Goal: Task Accomplishment & Management: Complete application form

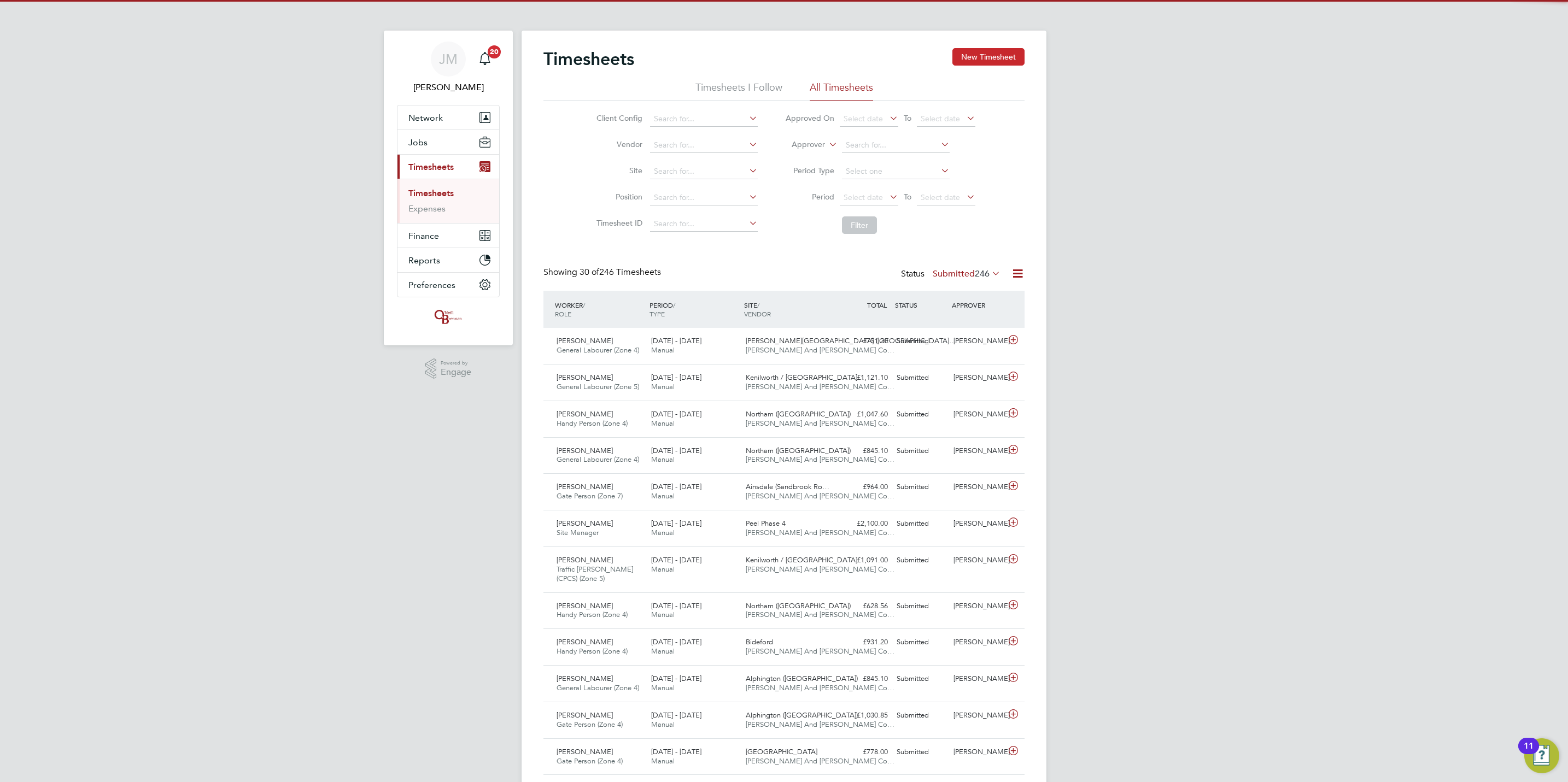
click at [992, 57] on button "New Timesheet" at bounding box center [988, 57] width 72 height 17
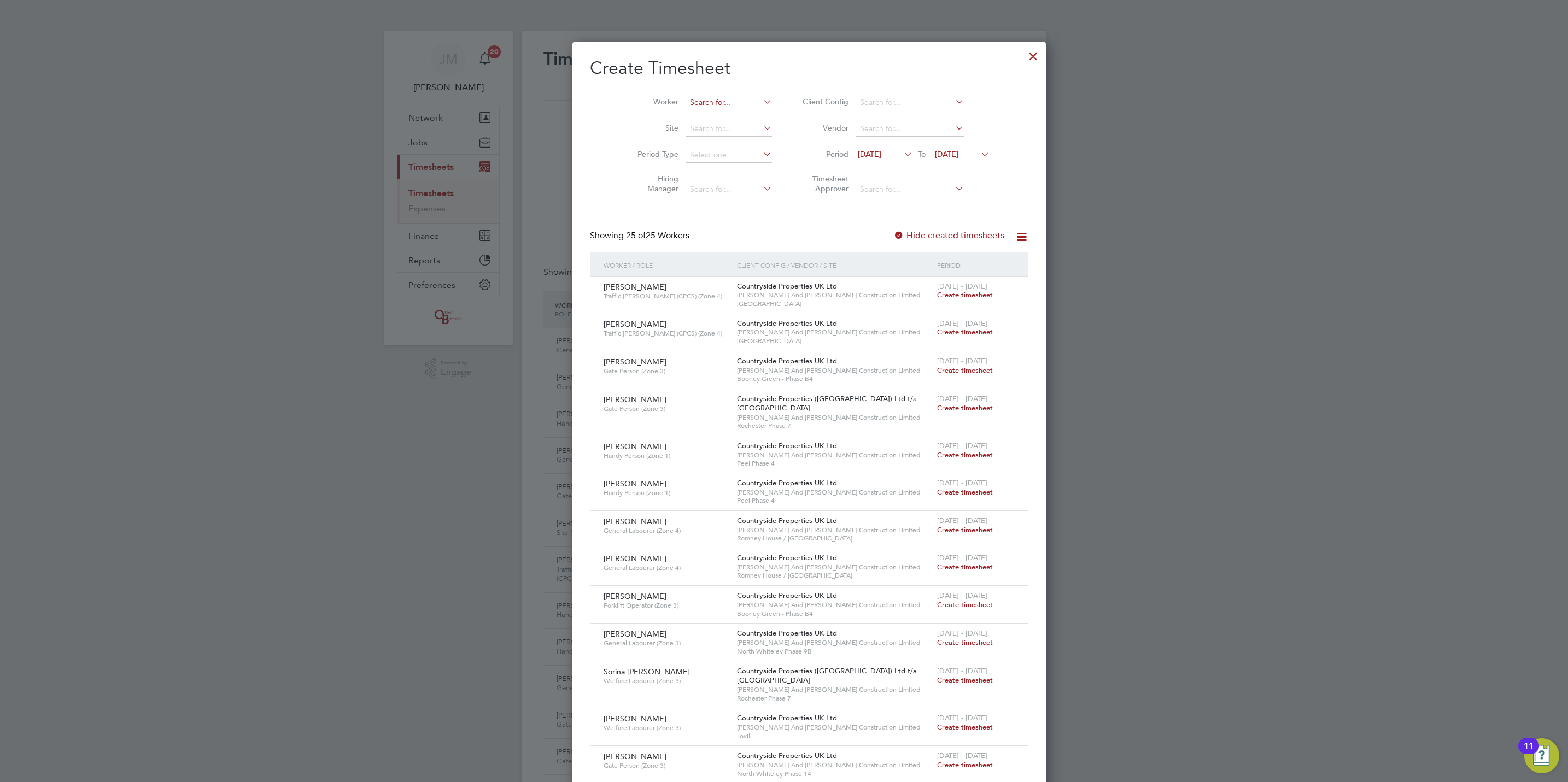
drag, startPoint x: 645, startPoint y: 110, endPoint x: 674, endPoint y: 106, distance: 29.3
click at [660, 106] on li "Worker" at bounding box center [700, 102] width 170 height 26
click at [686, 106] on input at bounding box center [729, 102] width 86 height 15
click at [684, 123] on li "[PERSON_NAME]" at bounding box center [706, 118] width 92 height 15
type input "[PERSON_NAME]"
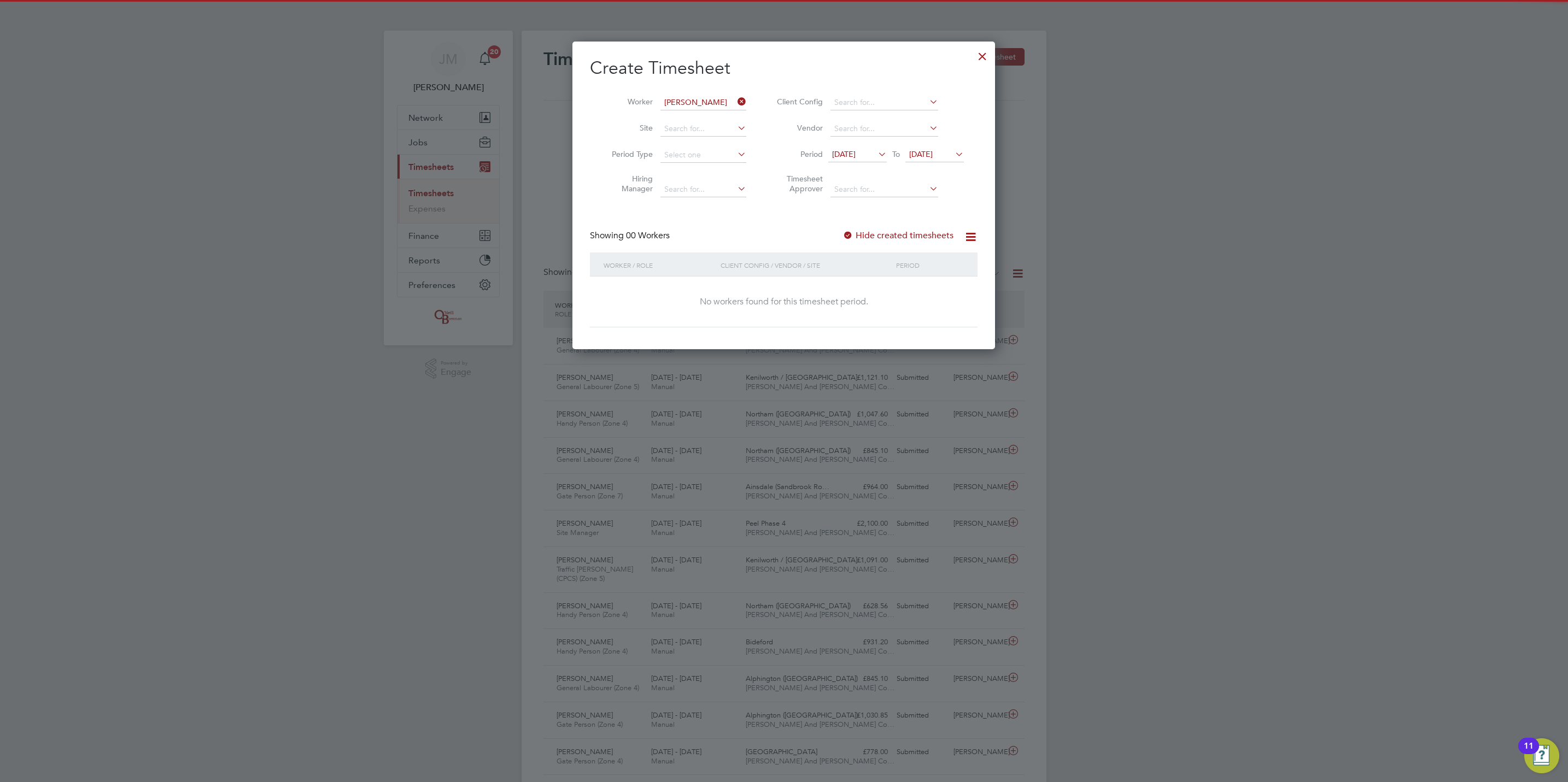
click at [894, 238] on label "Hide created timesheets" at bounding box center [898, 236] width 111 height 11
click at [918, 156] on span "[DATE]" at bounding box center [921, 154] width 23 height 10
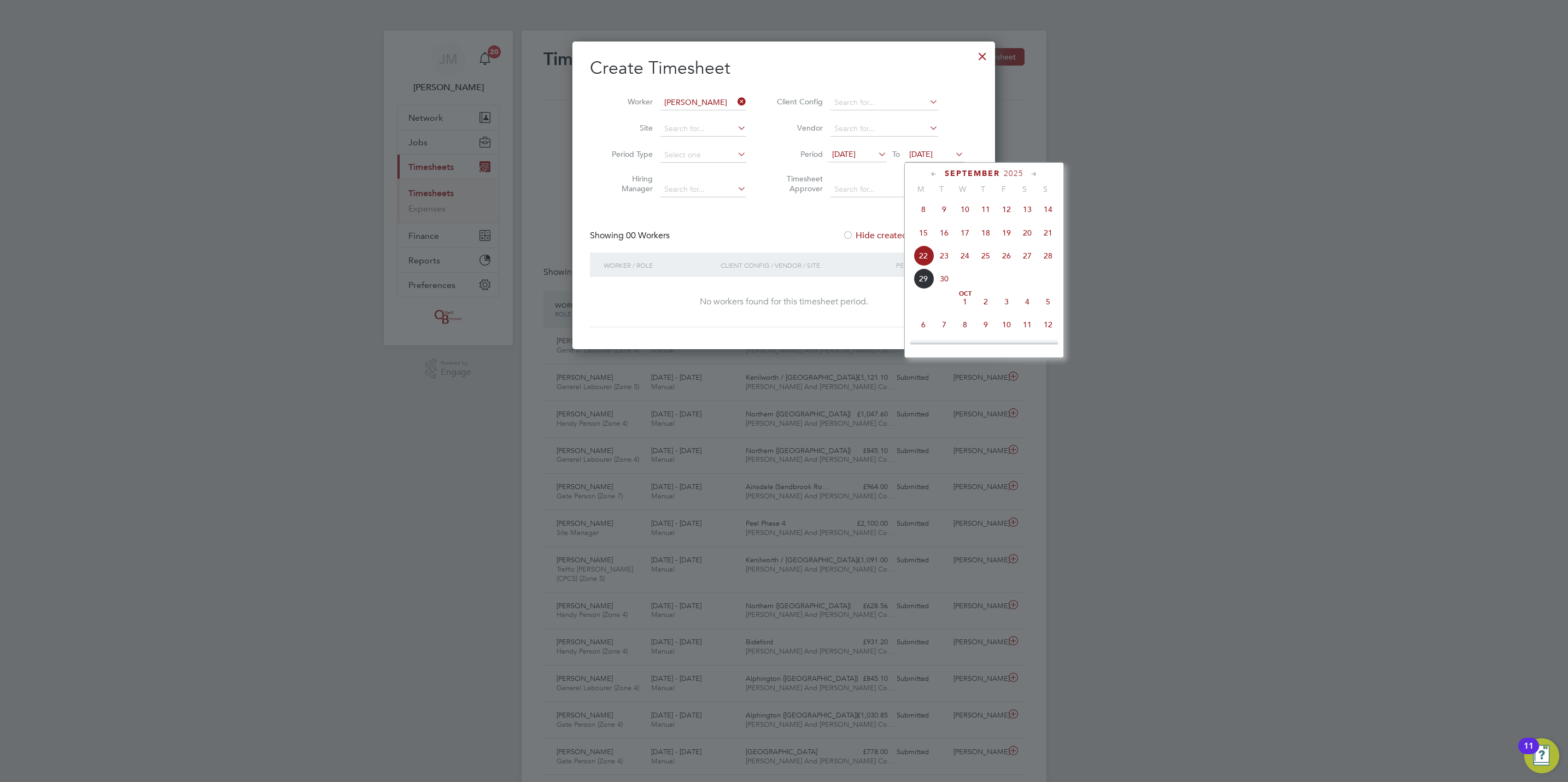
click at [1023, 274] on div "[DATE] 2 3 4 5 6 7 8 9 10 11 12 13 14 15 16 17 18 19 20 21 22 23 24 25 26 27 28…" at bounding box center [991, 233] width 161 height 115
click at [941, 279] on span "30" at bounding box center [944, 279] width 21 height 21
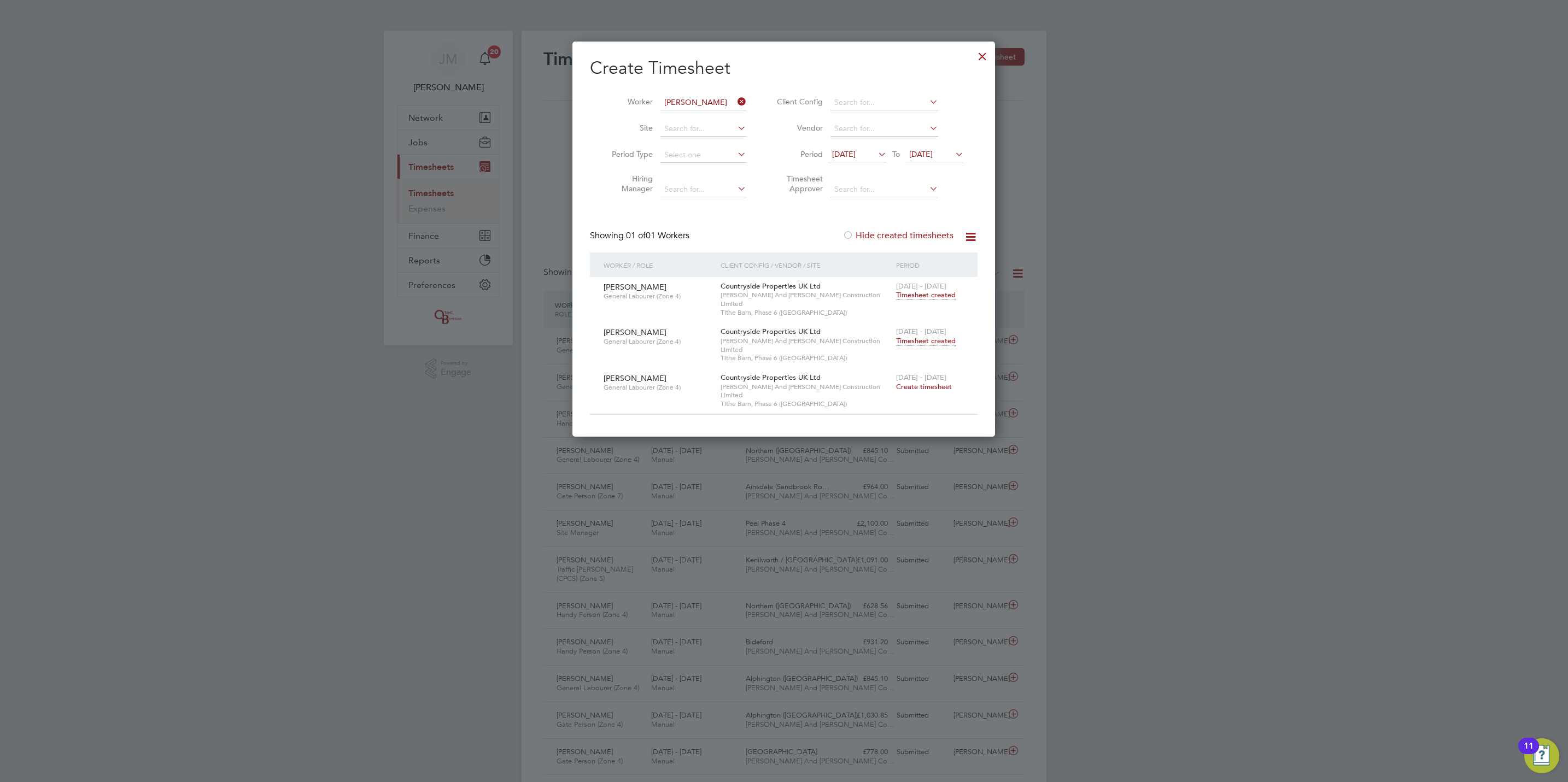
click at [932, 336] on span "Timesheet created" at bounding box center [926, 341] width 59 height 10
